Goal: Task Accomplishment & Management: Complete application form

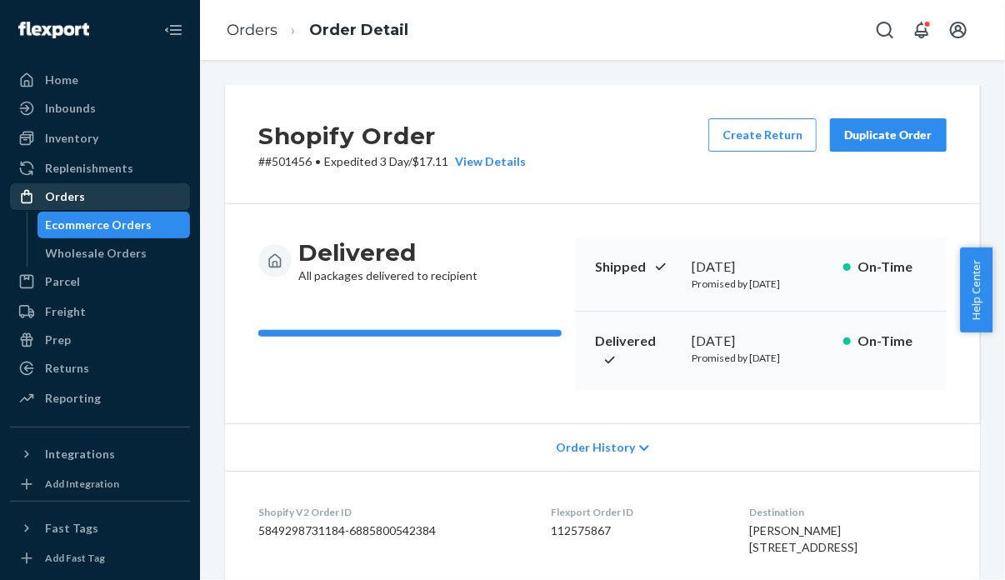
click at [127, 193] on div "Orders" at bounding box center [100, 196] width 177 height 23
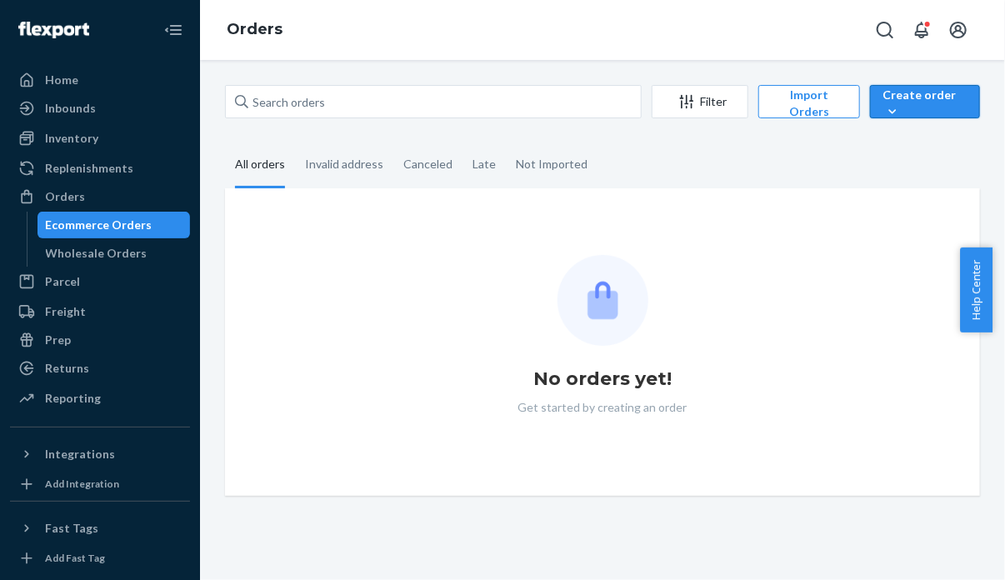
click at [892, 99] on div "Create order" at bounding box center [925, 103] width 85 height 33
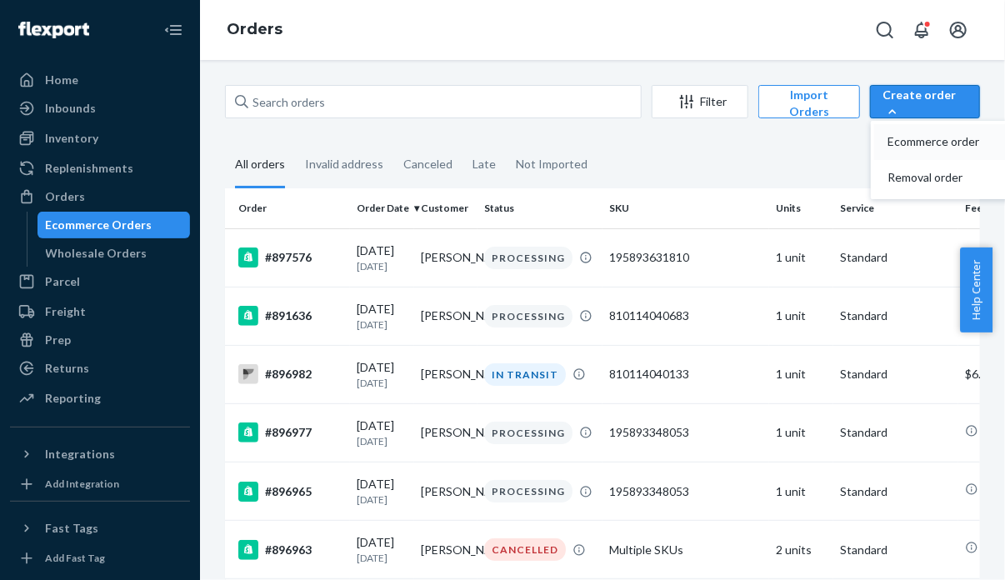
click at [904, 138] on span "Ecommerce order" at bounding box center [939, 142] width 103 height 12
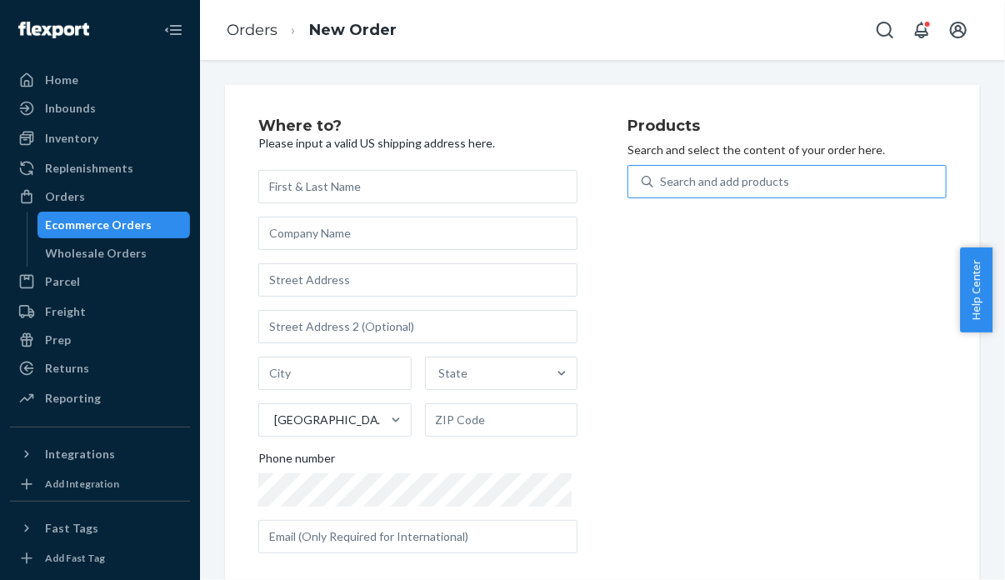
paste input "195893496594"
type input "195893496594"
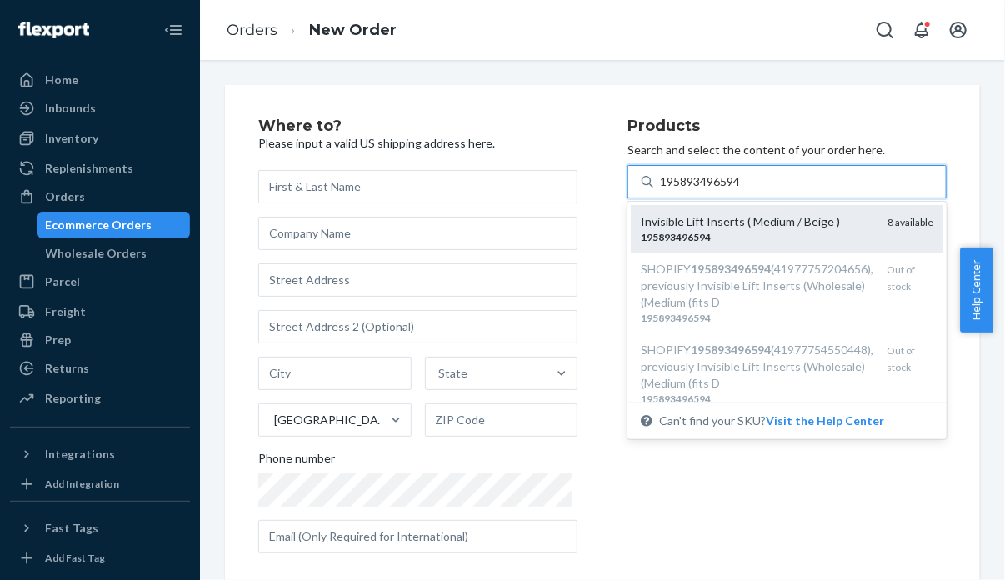
click at [756, 233] on div "195893496594" at bounding box center [757, 237] width 233 height 14
click at [743, 190] on input "195893496594" at bounding box center [701, 181] width 83 height 17
